Goal: Transaction & Acquisition: Purchase product/service

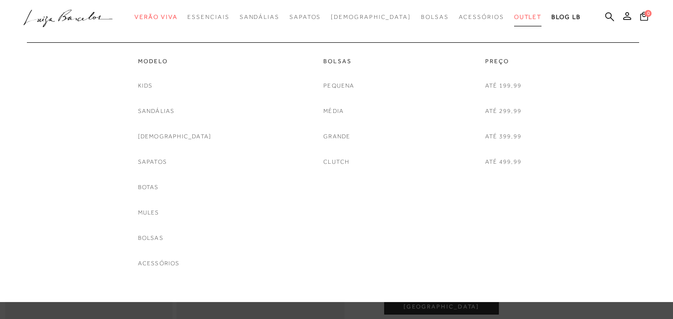
click at [514, 14] on span "Outlet" at bounding box center [528, 16] width 28 height 7
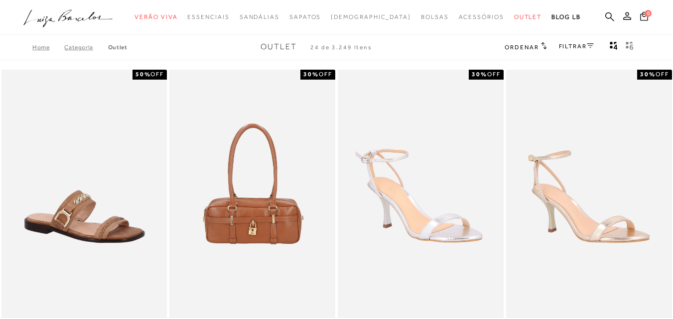
click at [587, 48] on icon at bounding box center [590, 45] width 7 height 5
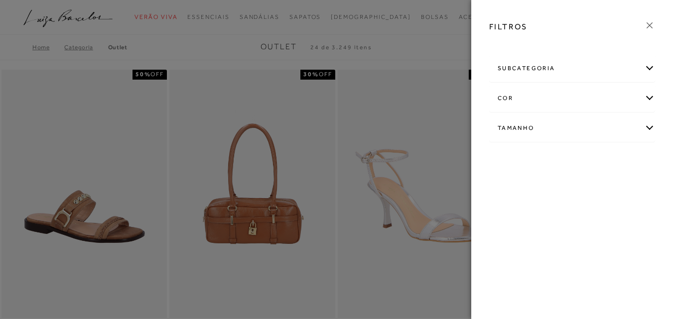
click at [650, 126] on div "Tamanho" at bounding box center [572, 128] width 165 height 26
click at [511, 205] on link "Ver mais..." at bounding box center [516, 203] width 27 height 7
click at [563, 251] on label "39" at bounding box center [574, 239] width 23 height 21
click at [561, 246] on input "39" at bounding box center [566, 241] width 10 height 10
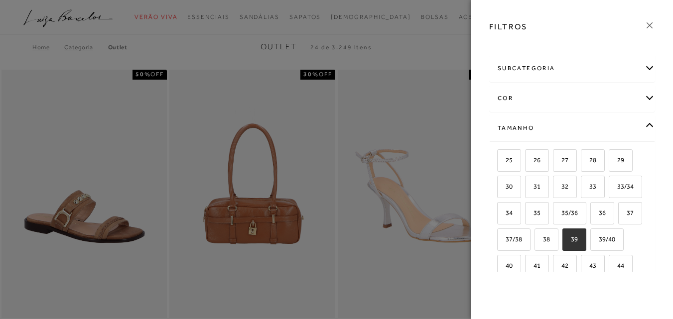
checkbox input "true"
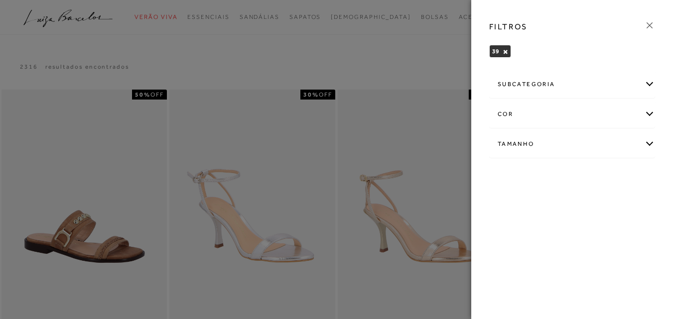
click at [650, 83] on div "subcategoria" at bounding box center [572, 84] width 165 height 26
click at [510, 110] on span "Modelo" at bounding box center [508, 111] width 20 height 7
click at [420, 72] on div at bounding box center [336, 159] width 673 height 319
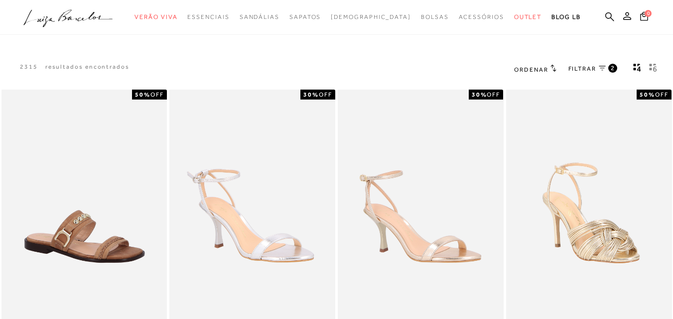
click at [582, 70] on span "FILTRAR" at bounding box center [582, 69] width 28 height 8
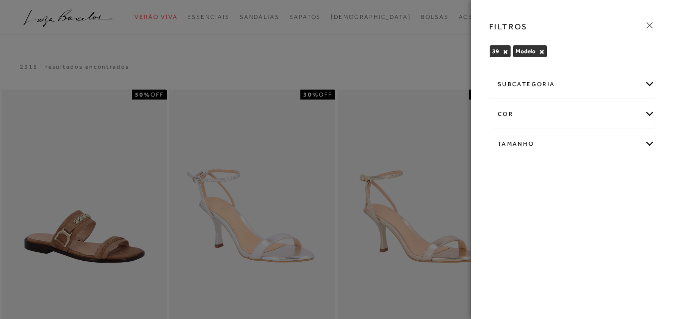
click at [650, 82] on div "subcategoria" at bounding box center [572, 84] width 165 height 26
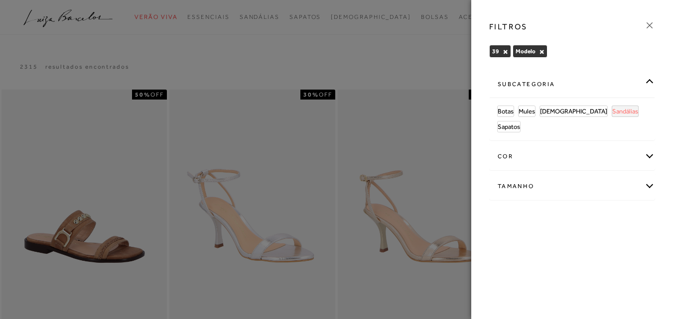
click at [612, 112] on span "Sandálias" at bounding box center [625, 111] width 26 height 7
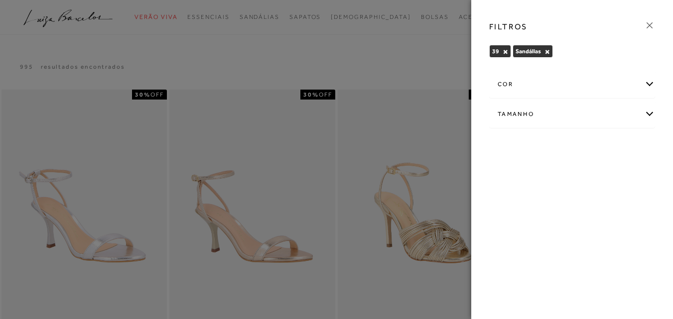
click at [651, 115] on div "Tamanho" at bounding box center [572, 114] width 165 height 26
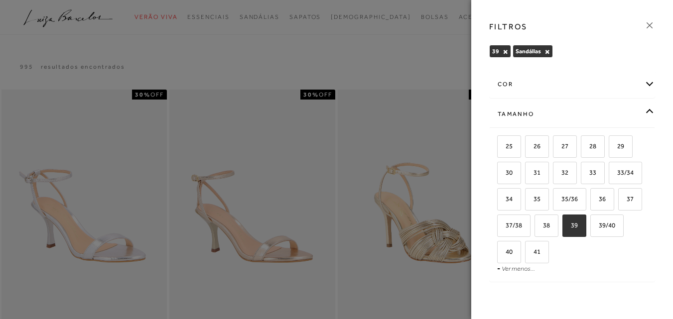
click at [651, 115] on div "cor AMARELO -" at bounding box center [572, 178] width 182 height 220
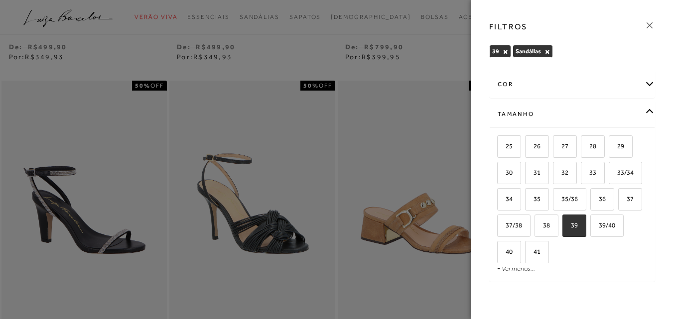
click at [667, 40] on div "FILTROS 39 × [GEOGRAPHIC_DATA] × Limpar todos os refinamentos cor" at bounding box center [572, 159] width 202 height 319
click at [651, 27] on icon at bounding box center [649, 25] width 11 height 11
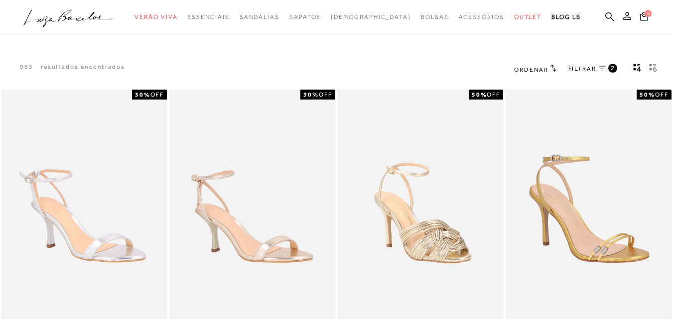
click at [600, 67] on icon at bounding box center [602, 68] width 7 height 5
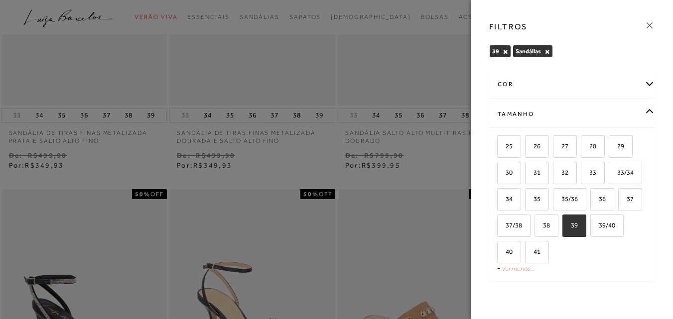
click at [521, 268] on link "Ver menos..." at bounding box center [518, 268] width 33 height 7
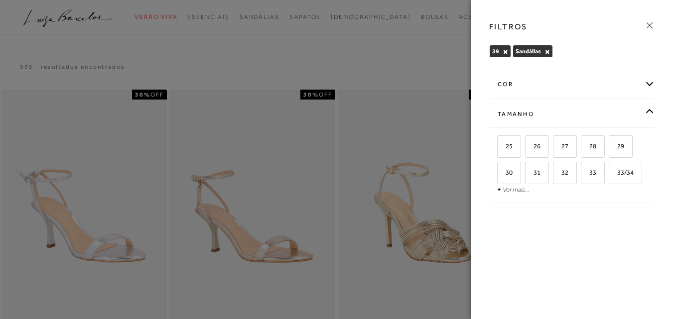
click at [647, 83] on div "cor" at bounding box center [572, 84] width 165 height 26
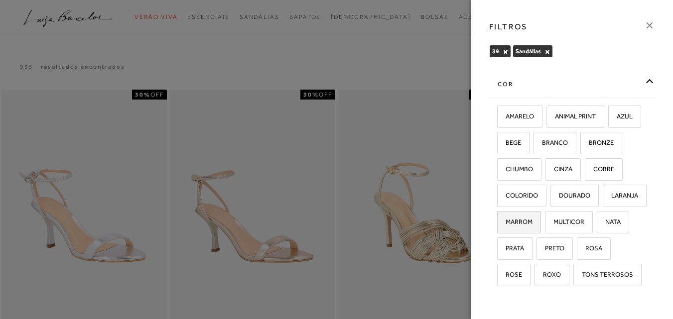
click at [521, 226] on span "MARROM" at bounding box center [515, 221] width 34 height 7
click at [506, 229] on input "MARROM" at bounding box center [501, 224] width 10 height 10
checkbox input "true"
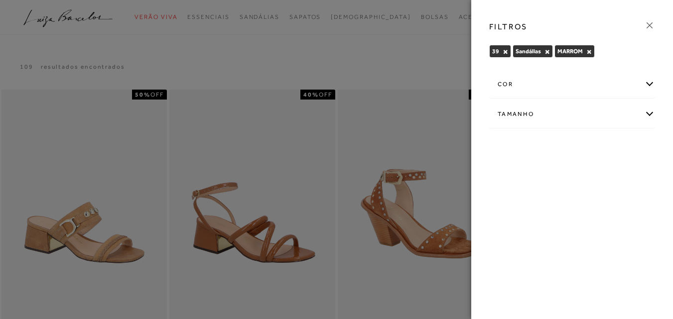
click at [648, 82] on div "cor" at bounding box center [572, 84] width 165 height 26
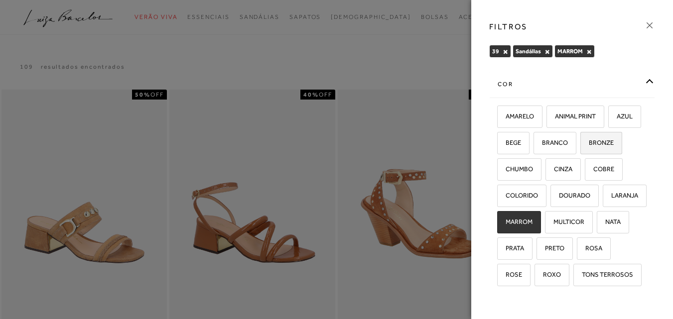
click at [581, 146] on span "BRONZE" at bounding box center [597, 142] width 32 height 7
click at [579, 149] on input "BRONZE" at bounding box center [584, 144] width 10 height 10
checkbox input "true"
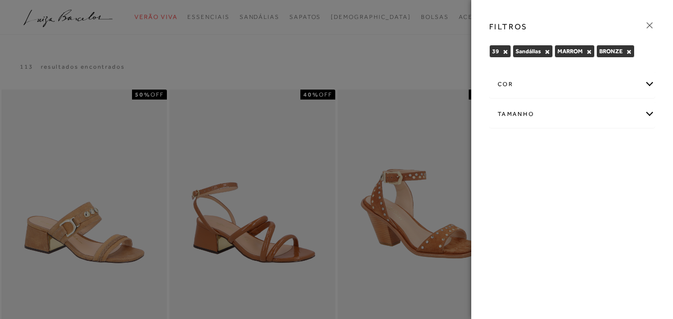
click at [336, 57] on div at bounding box center [336, 159] width 673 height 319
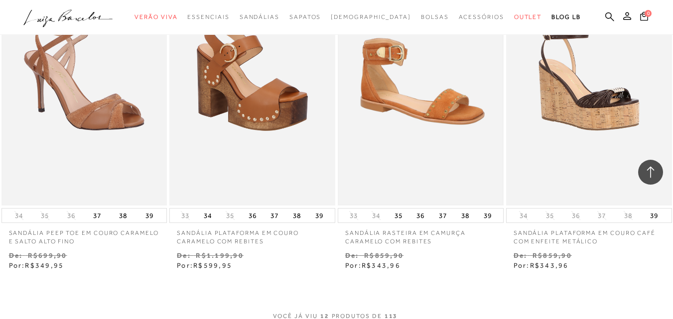
scroll to position [996, 0]
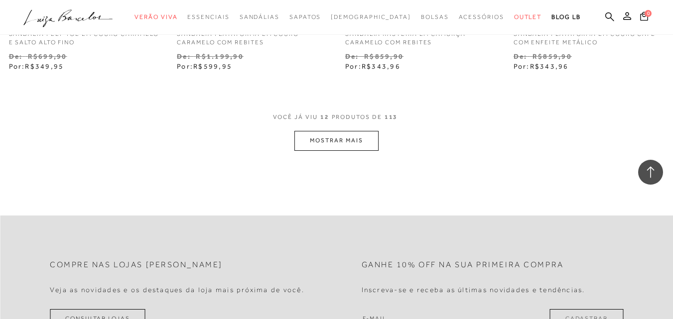
click at [349, 135] on button "MOSTRAR MAIS" at bounding box center [336, 140] width 84 height 19
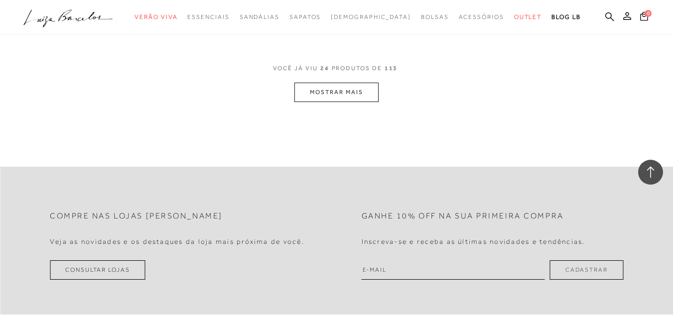
scroll to position [2042, 0]
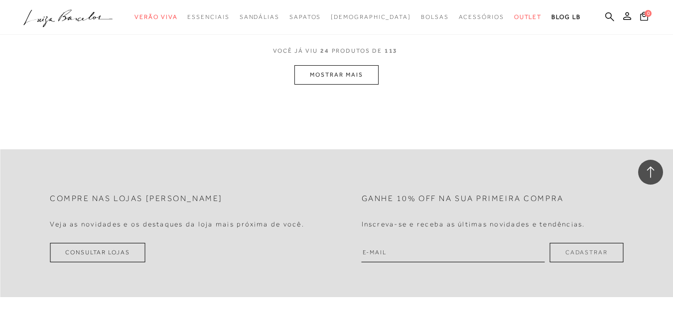
click at [338, 79] on button "MOSTRAR MAIS" at bounding box center [336, 74] width 84 height 19
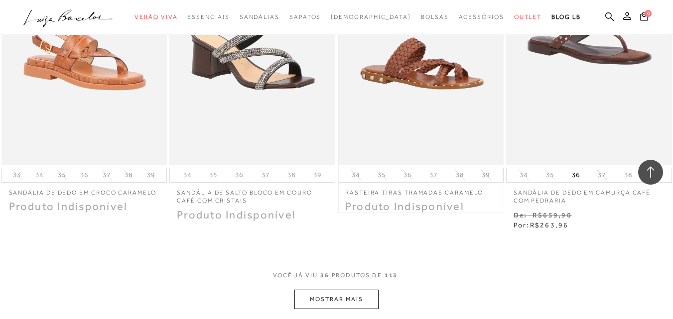
scroll to position [2889, 0]
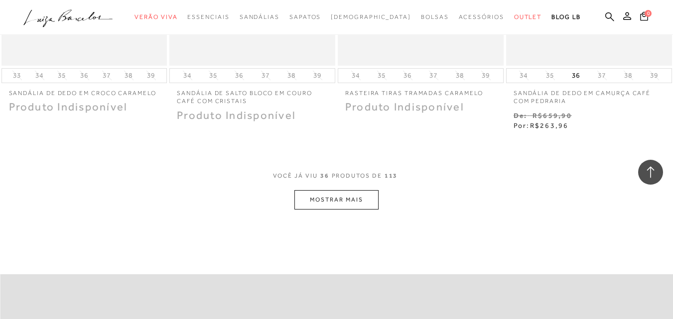
click at [317, 210] on button "MOSTRAR MAIS" at bounding box center [336, 199] width 84 height 19
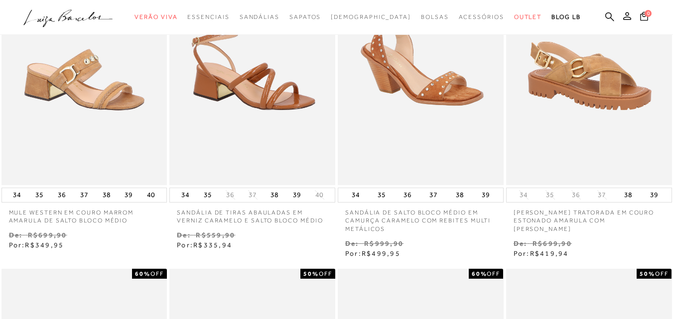
scroll to position [0, 0]
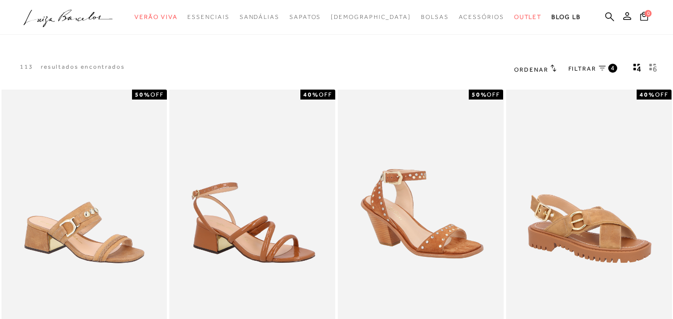
click at [596, 69] on link "FILTRAR 4" at bounding box center [592, 69] width 49 height 11
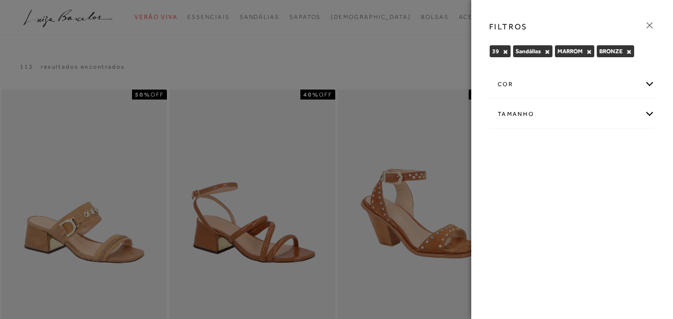
click at [643, 112] on div "Tamanho" at bounding box center [572, 114] width 165 height 26
click at [539, 173] on span "39" at bounding box center [533, 172] width 14 height 7
click at [533, 173] on input "39" at bounding box center [529, 174] width 10 height 10
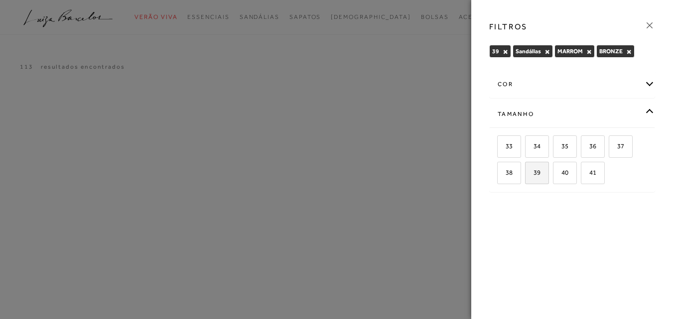
click at [539, 173] on span "39" at bounding box center [533, 172] width 14 height 7
click at [533, 173] on input "39" at bounding box center [529, 174] width 10 height 10
checkbox input "true"
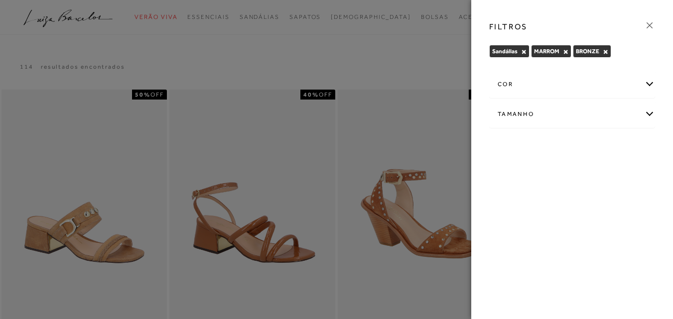
click at [409, 51] on div at bounding box center [336, 159] width 673 height 319
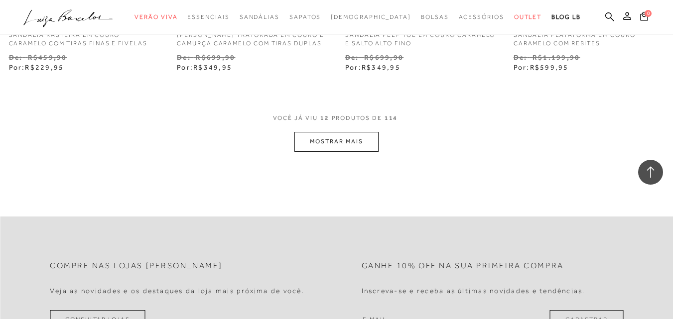
scroll to position [996, 0]
click at [337, 150] on button "MOSTRAR MAIS" at bounding box center [336, 140] width 84 height 19
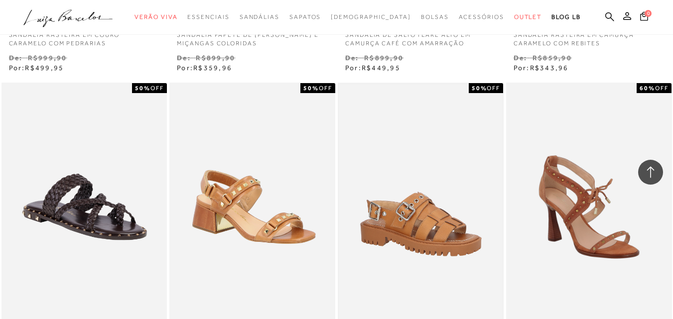
scroll to position [1395, 0]
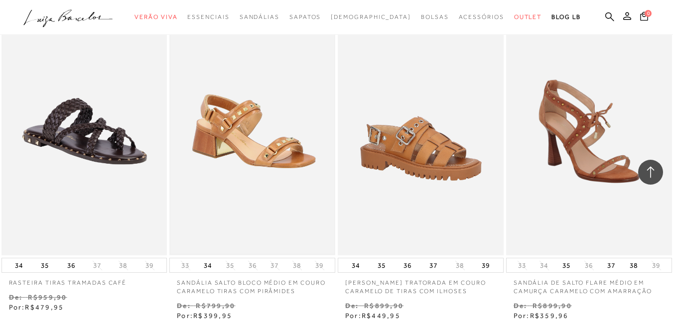
click at [231, 137] on img at bounding box center [252, 131] width 164 height 246
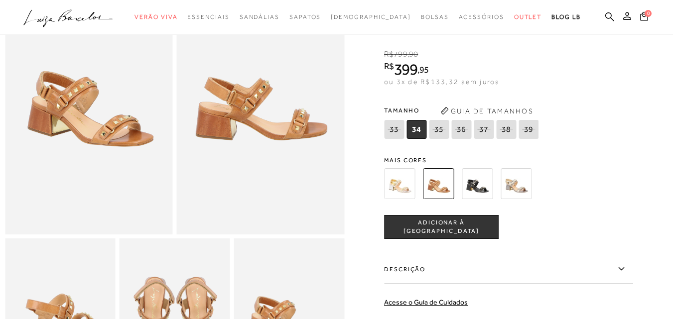
click at [409, 183] on img at bounding box center [399, 183] width 31 height 31
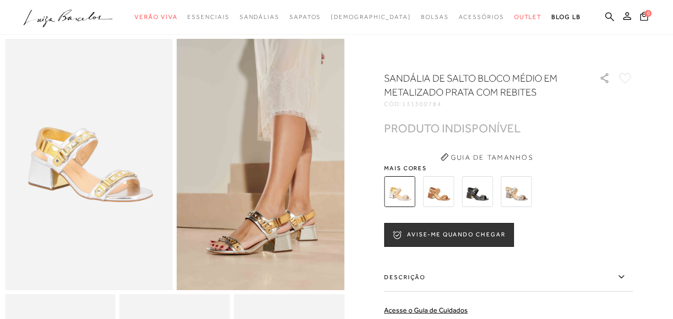
scroll to position [50, 0]
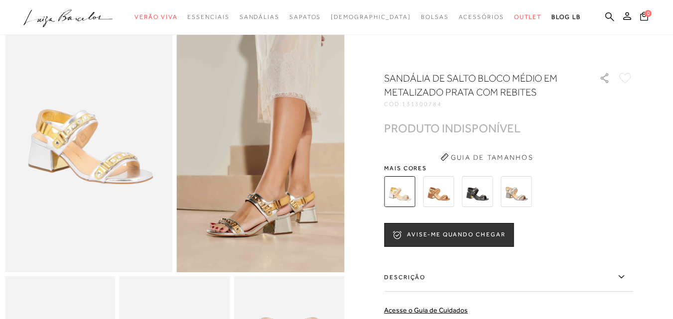
click at [524, 193] on img at bounding box center [516, 191] width 31 height 31
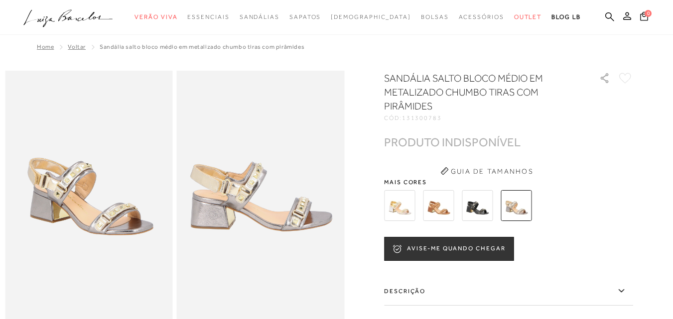
click at [489, 202] on img at bounding box center [477, 205] width 31 height 31
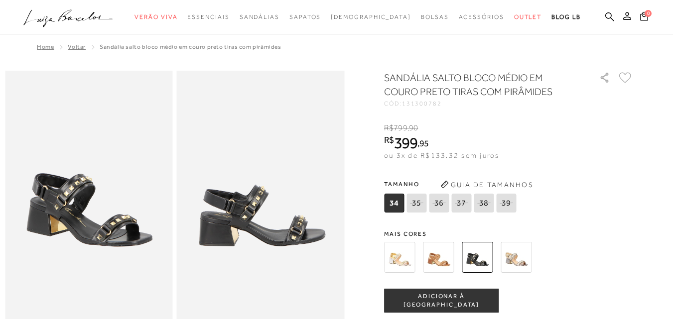
click at [439, 254] on img at bounding box center [438, 257] width 31 height 31
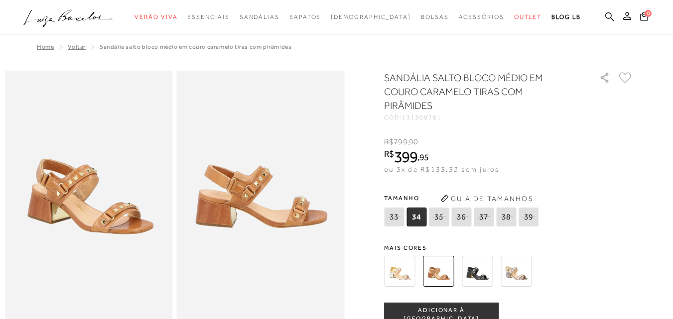
scroll to position [149, 0]
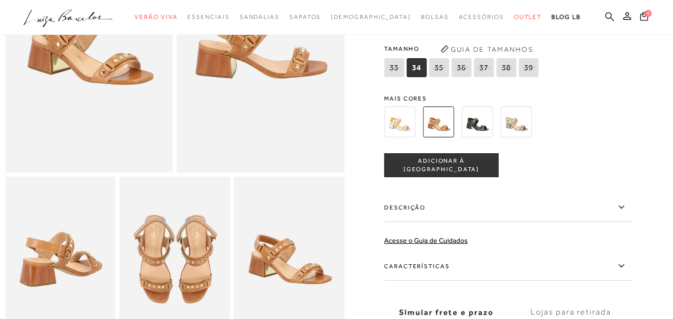
click at [534, 69] on icon at bounding box center [529, 67] width 14 height 12
select select
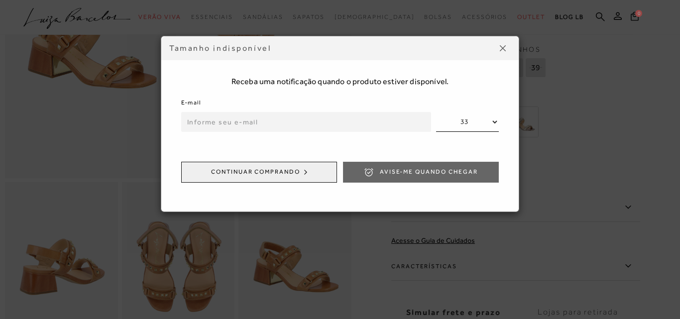
click at [502, 47] on img at bounding box center [503, 48] width 6 height 6
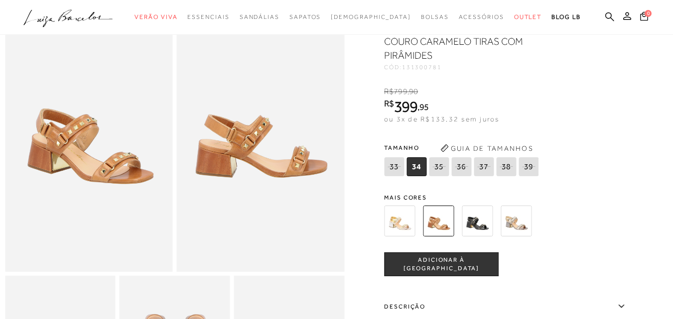
scroll to position [0, 0]
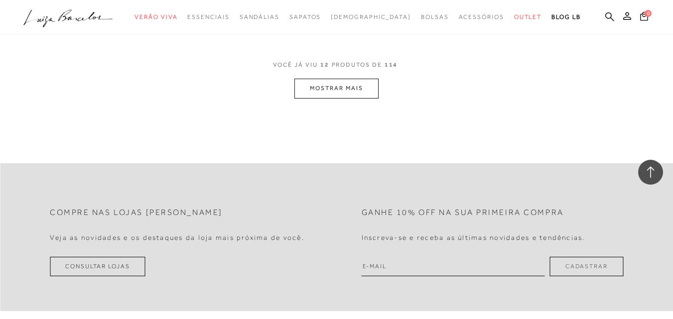
scroll to position [1046, 0]
click at [346, 97] on button "MOSTRAR MAIS" at bounding box center [336, 90] width 84 height 19
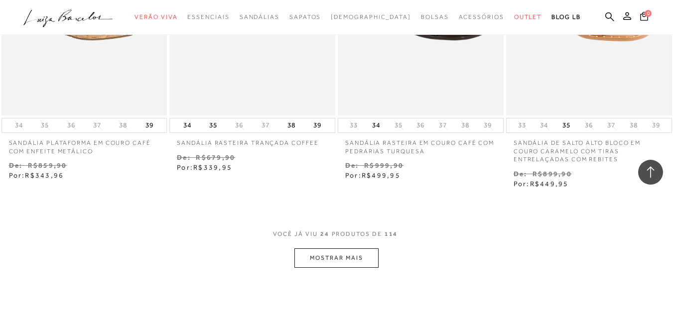
scroll to position [1893, 0]
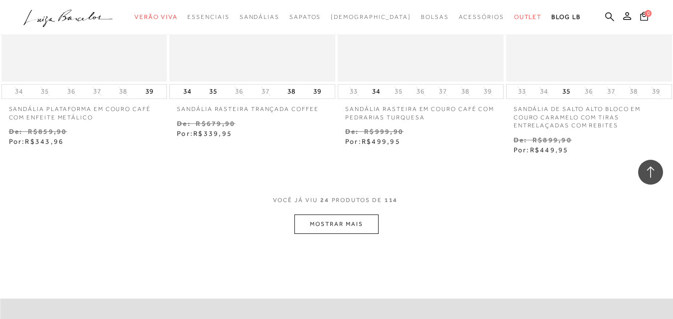
click at [319, 234] on button "MOSTRAR MAIS" at bounding box center [336, 224] width 84 height 19
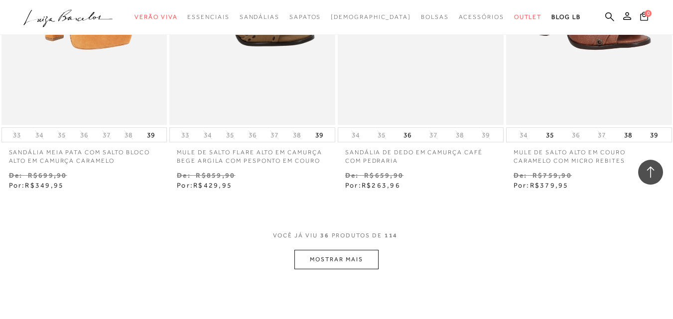
scroll to position [2989, 0]
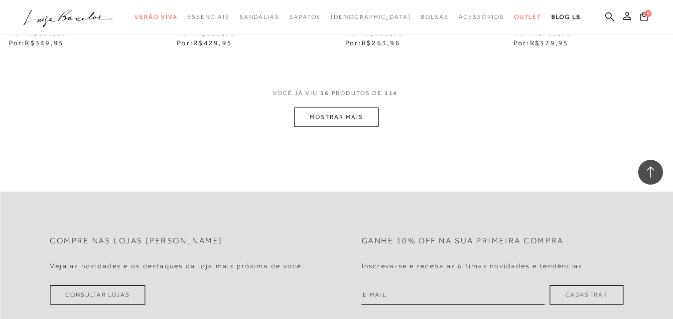
click at [329, 125] on button "MOSTRAR MAIS" at bounding box center [336, 117] width 84 height 19
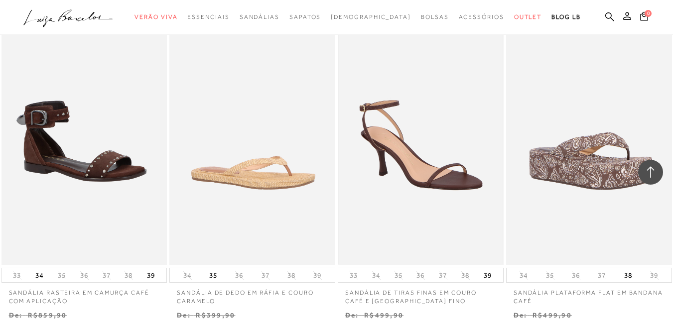
scroll to position [3935, 0]
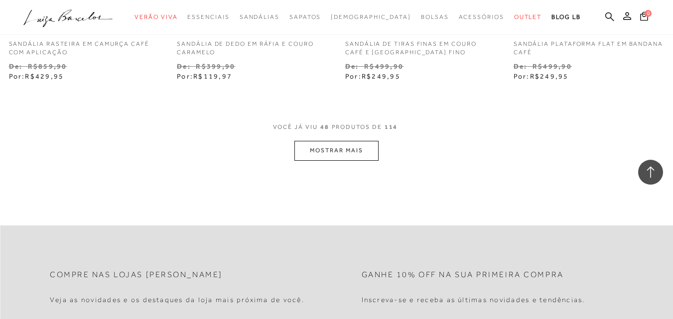
click at [342, 160] on button "MOSTRAR MAIS" at bounding box center [336, 150] width 84 height 19
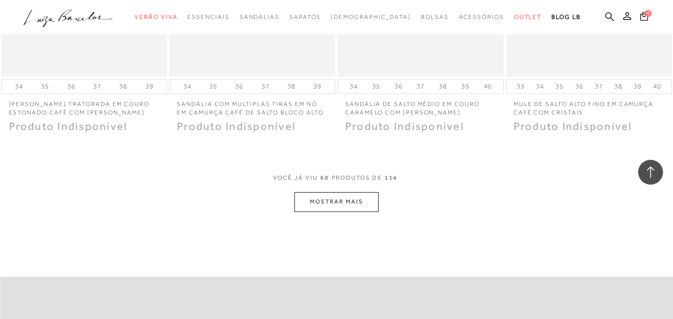
scroll to position [4931, 0]
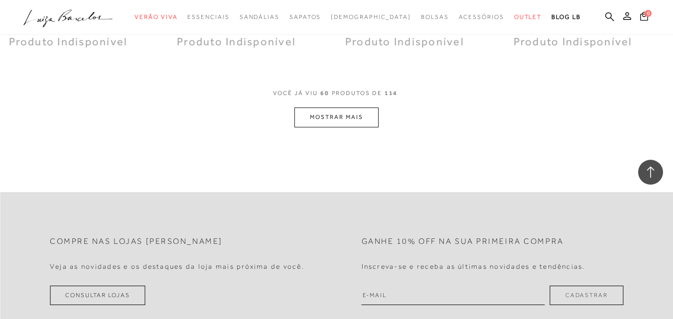
click at [358, 127] on button "MOSTRAR MAIS" at bounding box center [336, 117] width 84 height 19
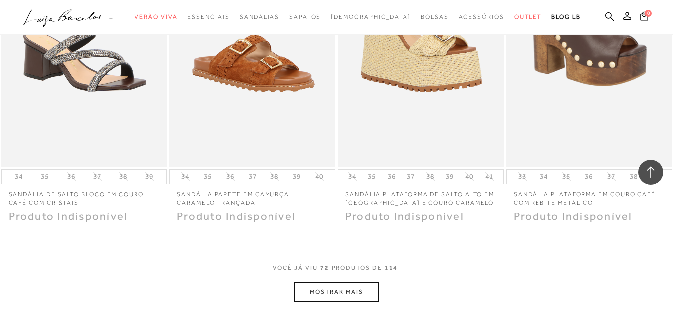
scroll to position [5778, 0]
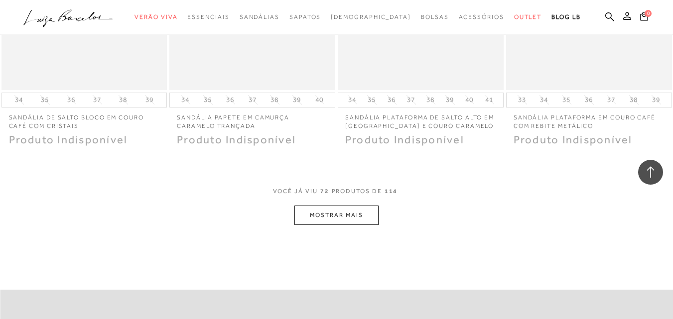
click at [336, 225] on button "MOSTRAR MAIS" at bounding box center [336, 215] width 84 height 19
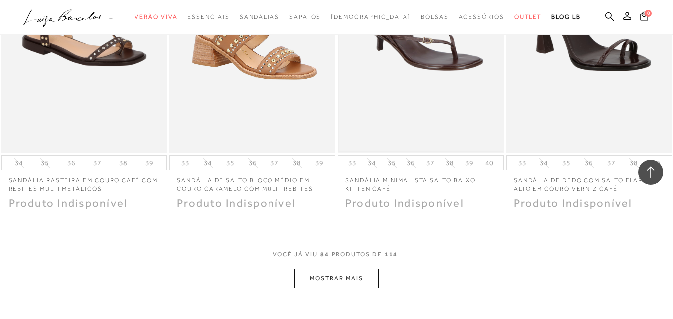
scroll to position [6824, 0]
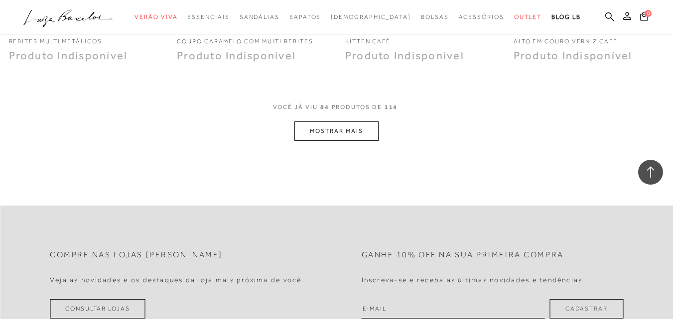
click at [330, 141] on button "MOSTRAR MAIS" at bounding box center [336, 131] width 84 height 19
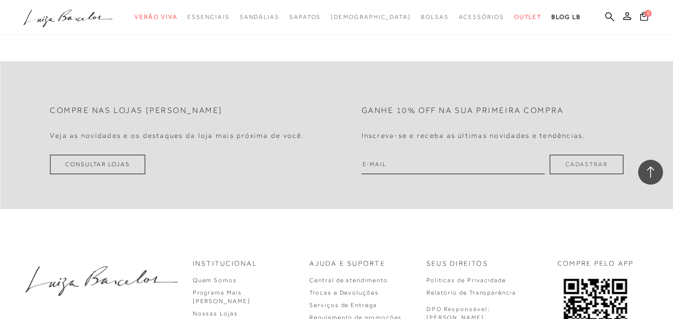
scroll to position [7770, 0]
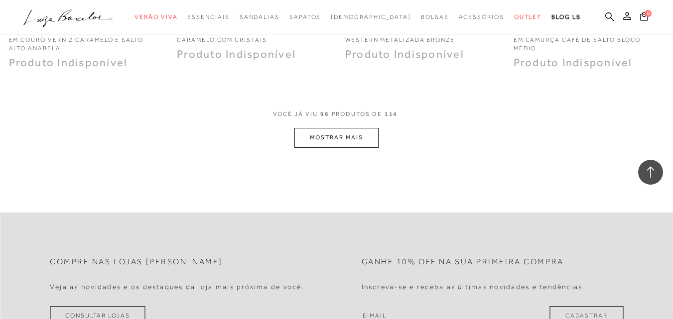
click at [348, 147] on button "MOSTRAR MAIS" at bounding box center [336, 137] width 84 height 19
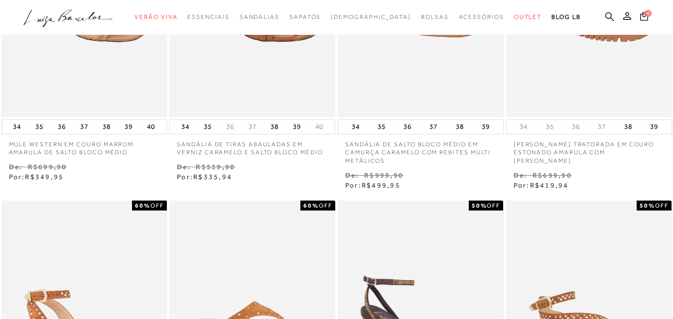
scroll to position [0, 0]
